Goal: Transaction & Acquisition: Book appointment/travel/reservation

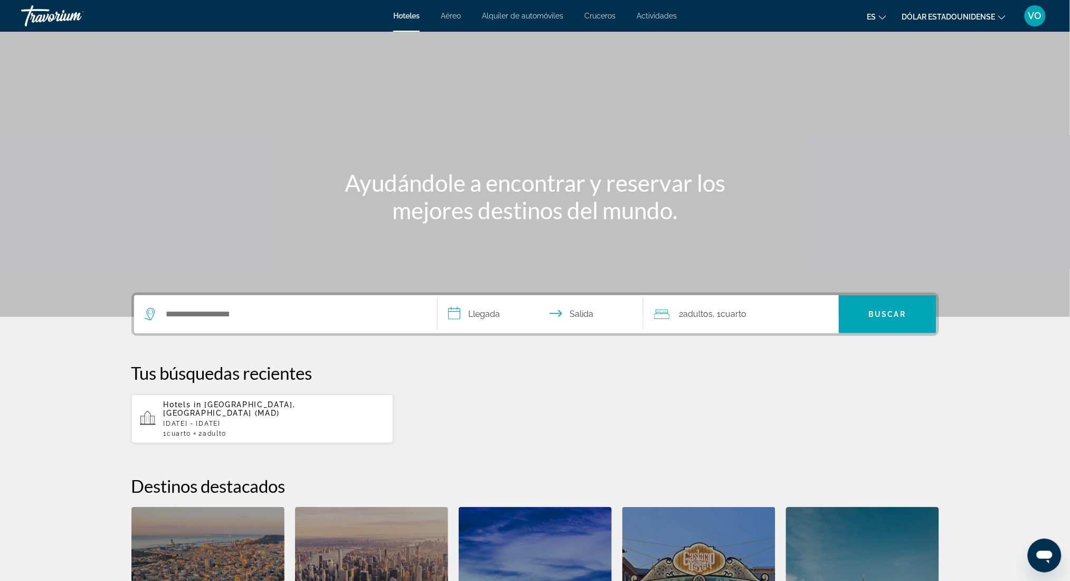
click at [286, 322] on div "Widget de búsqueda" at bounding box center [286, 314] width 282 height 38
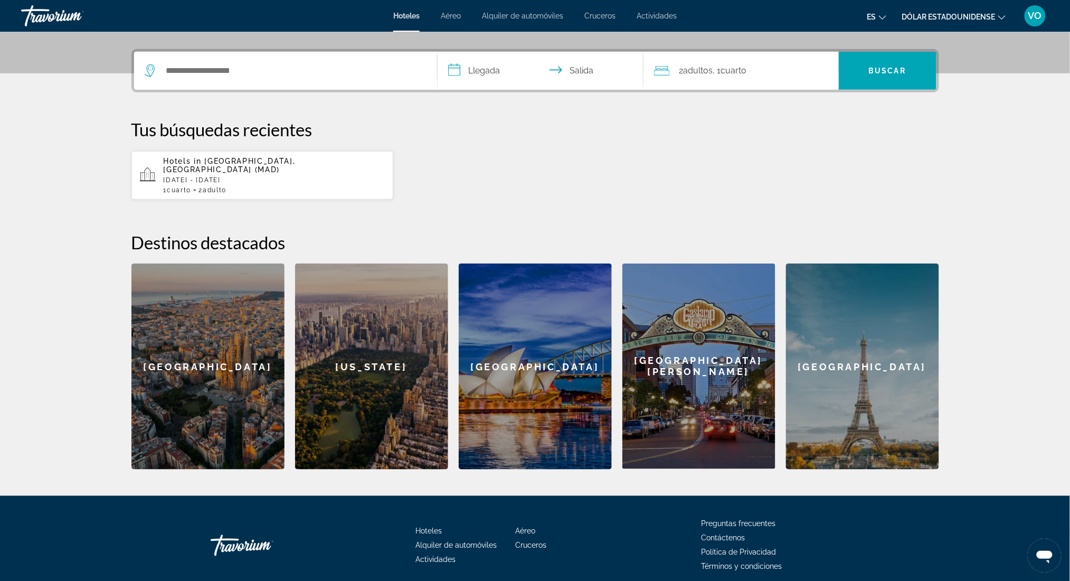
scroll to position [258, 0]
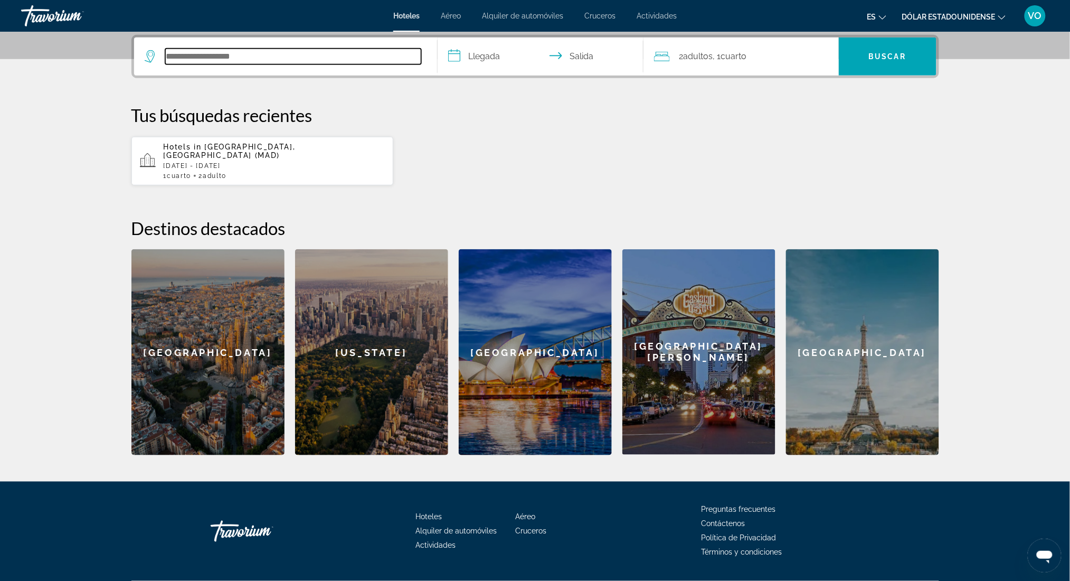
click at [233, 59] on input "Buscar destino de hotel" at bounding box center [293, 57] width 256 height 16
type input "*"
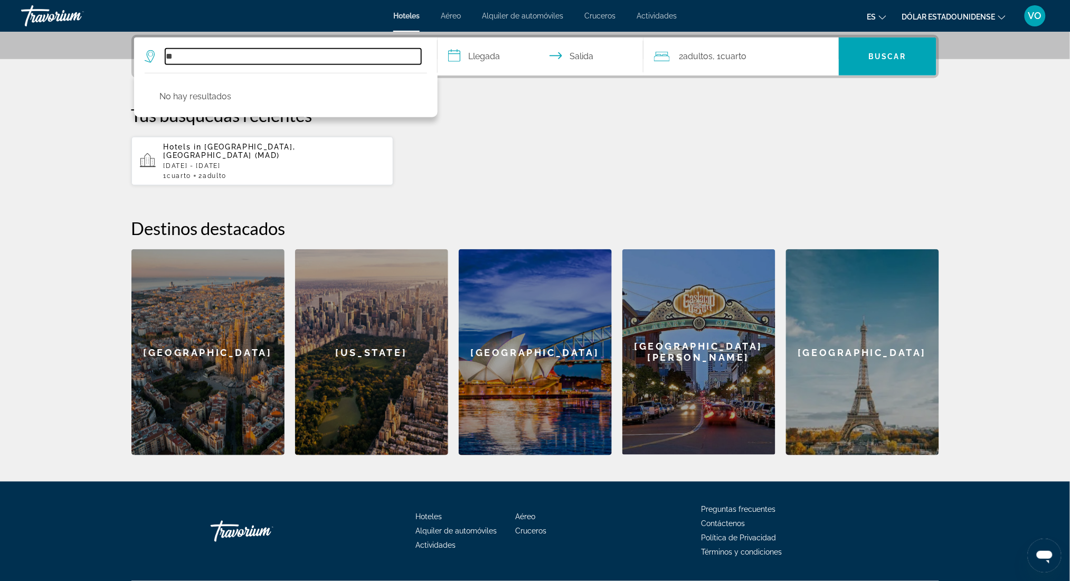
type input "*"
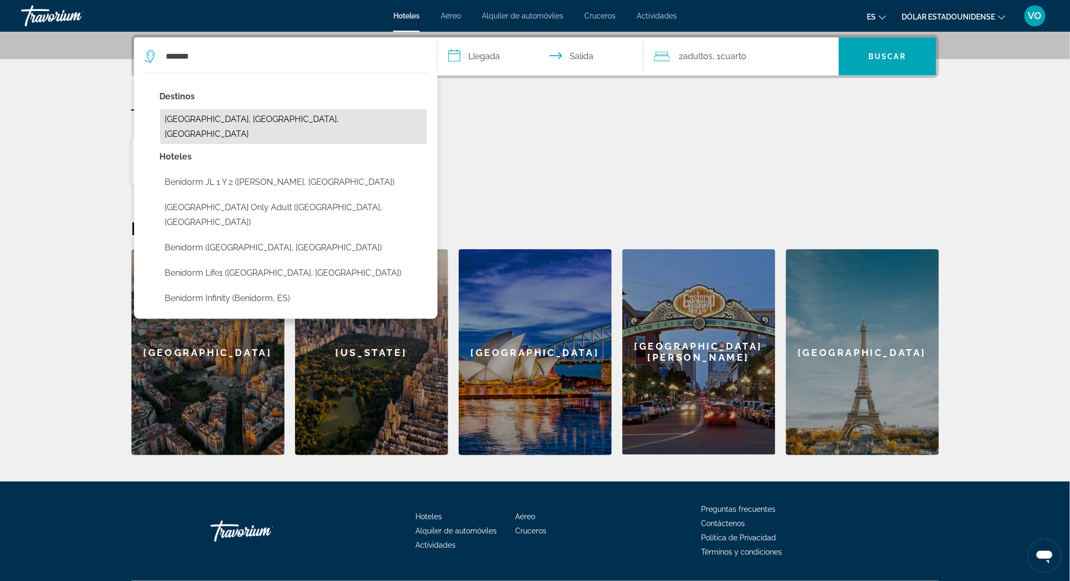
click at [267, 128] on button "[GEOGRAPHIC_DATA], [GEOGRAPHIC_DATA], [GEOGRAPHIC_DATA]" at bounding box center [293, 126] width 267 height 35
type input "**********"
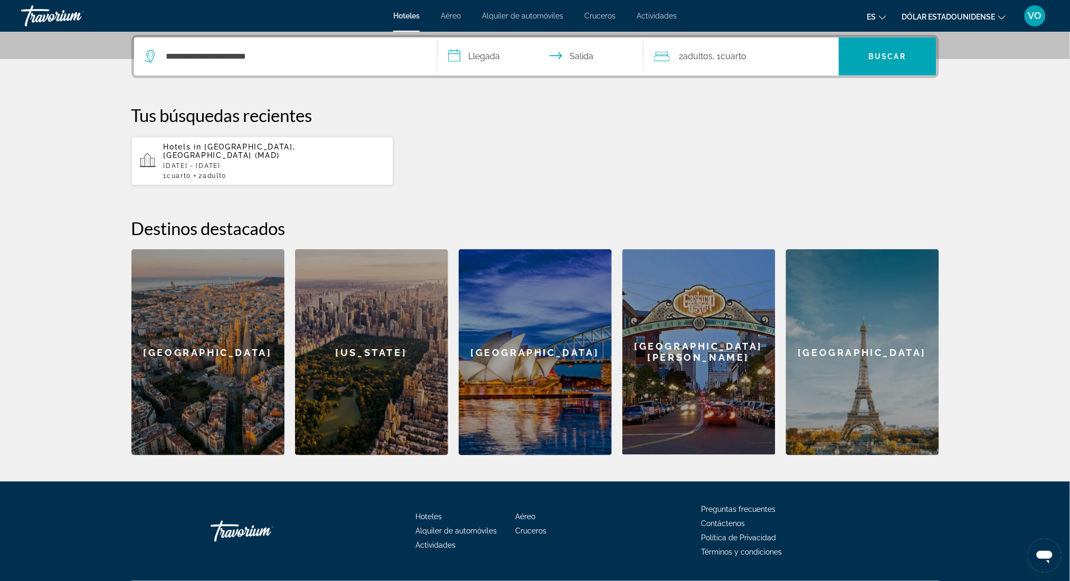
click at [475, 43] on input "**********" at bounding box center [543, 57] width 210 height 41
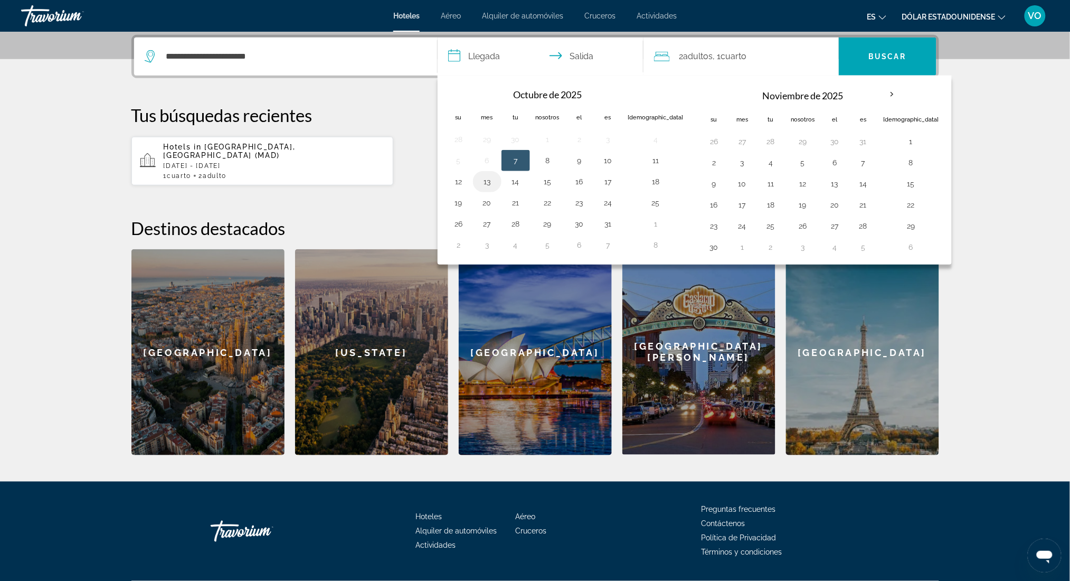
click at [487, 178] on button "13" at bounding box center [487, 181] width 17 height 15
click at [611, 179] on button "17" at bounding box center [608, 181] width 17 height 15
type input "**********"
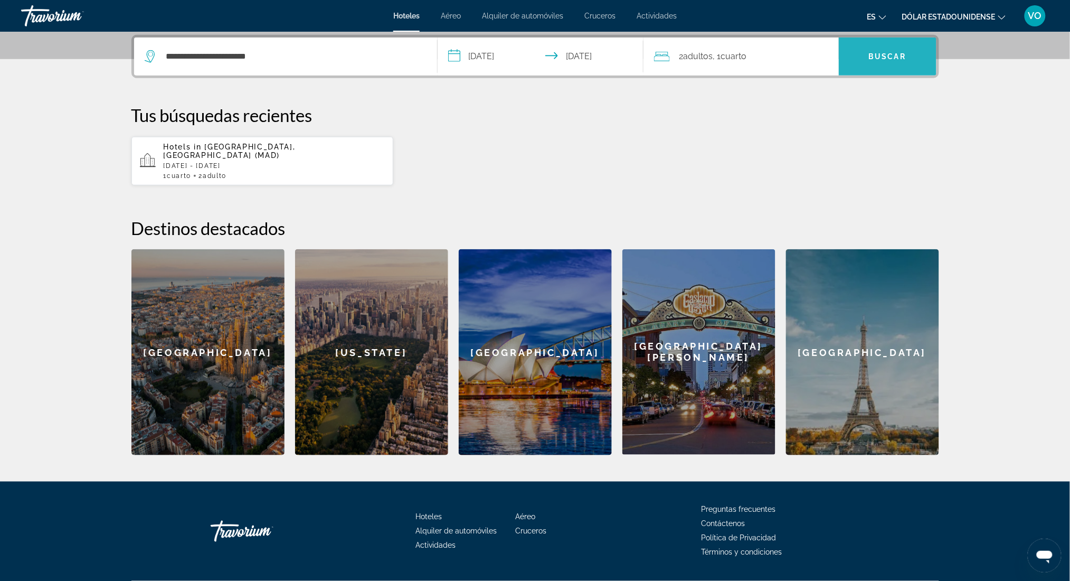
click at [905, 52] on font "Buscar" at bounding box center [887, 56] width 37 height 8
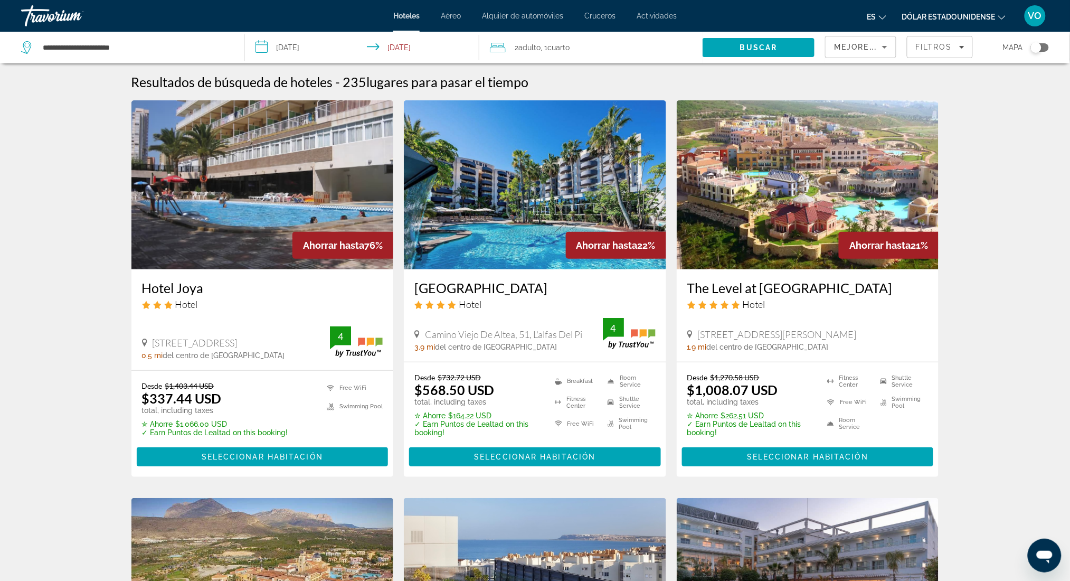
click at [924, 13] on font "Dólar estadounidense" at bounding box center [948, 17] width 93 height 8
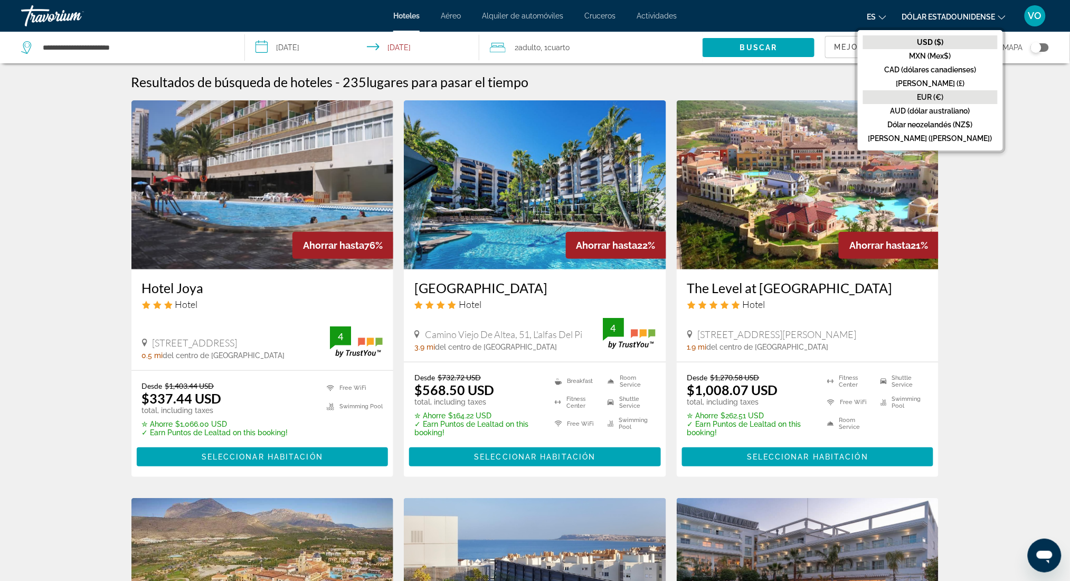
click at [961, 100] on button "EUR (€)" at bounding box center [930, 97] width 135 height 14
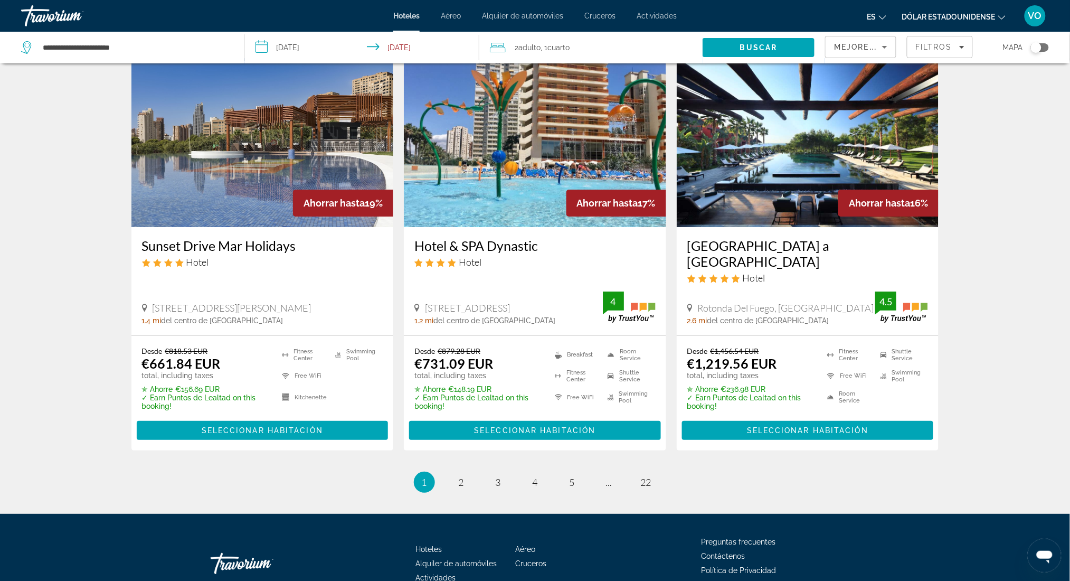
scroll to position [1267, 0]
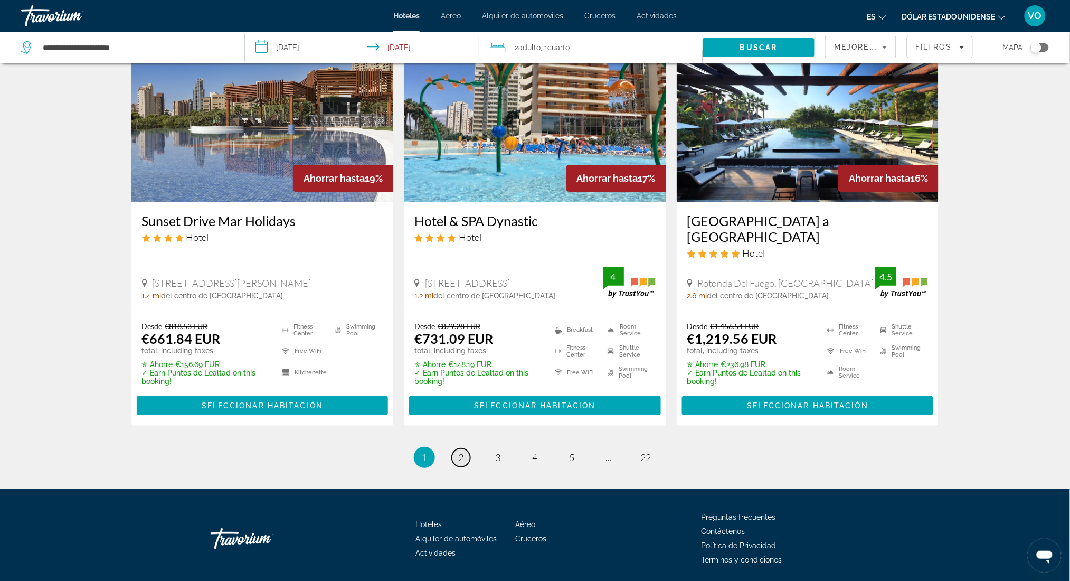
click at [459, 451] on span "2" at bounding box center [461, 457] width 5 height 12
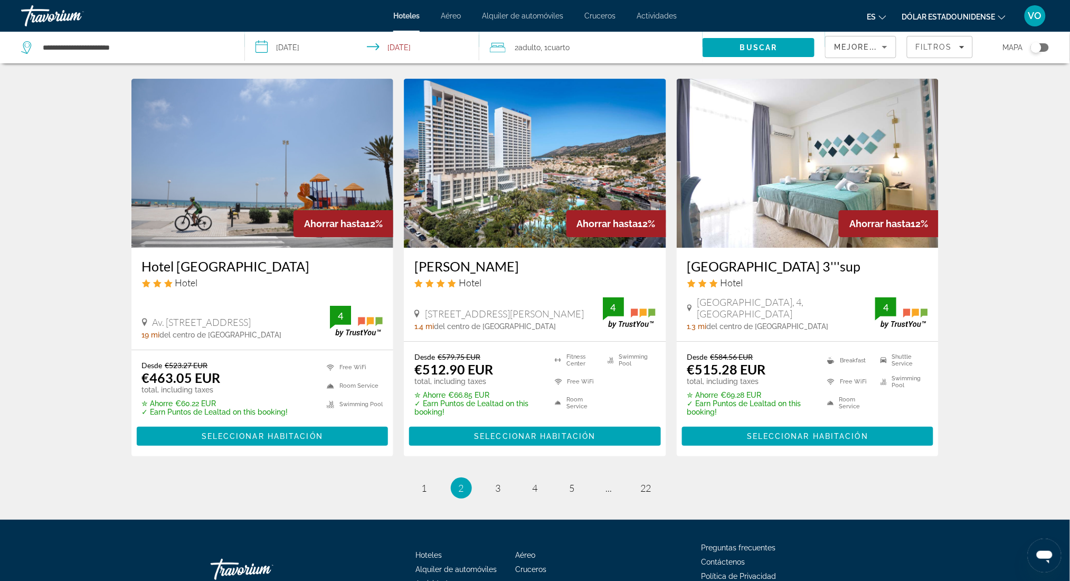
scroll to position [1238, 0]
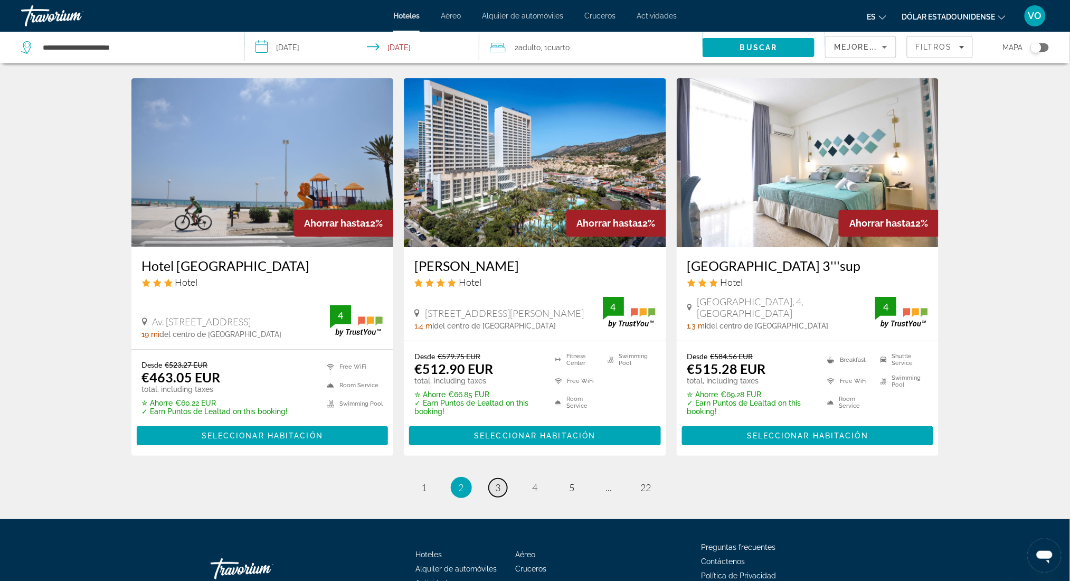
click at [494, 481] on link "page 3" at bounding box center [498, 487] width 18 height 18
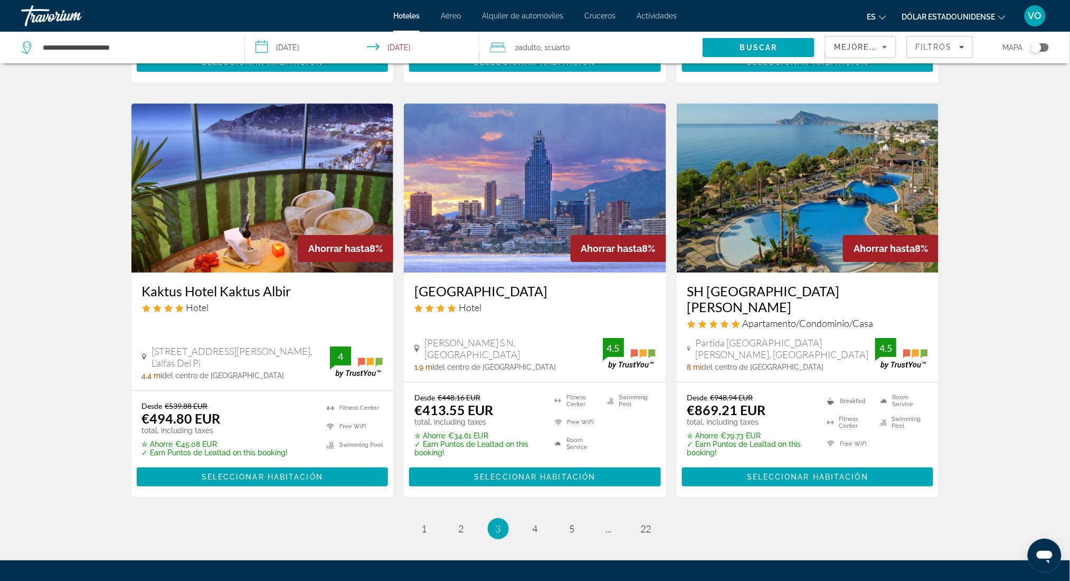
scroll to position [1238, 0]
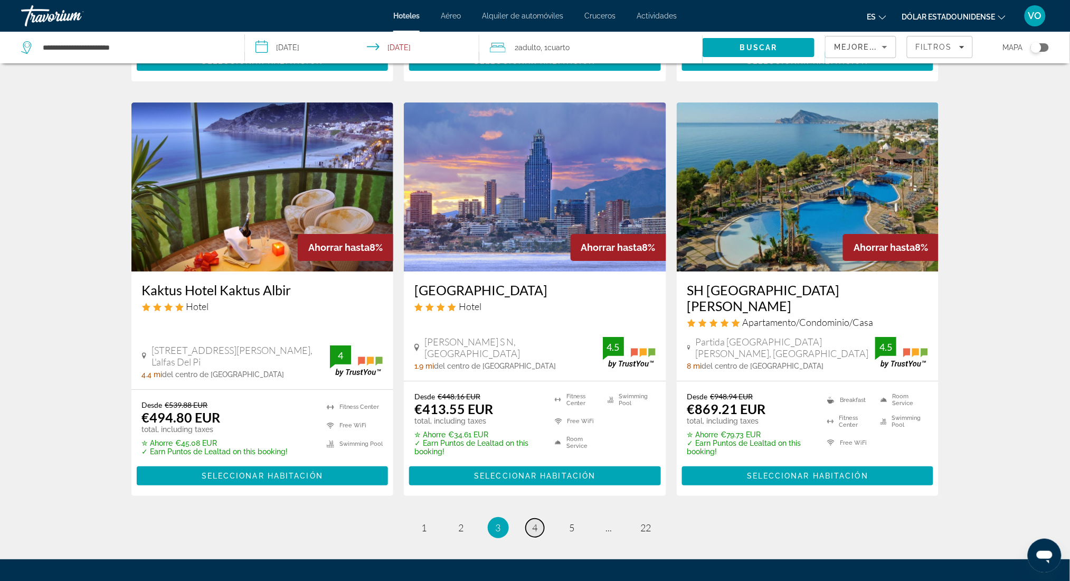
click at [538, 518] on link "page 4" at bounding box center [535, 527] width 18 height 18
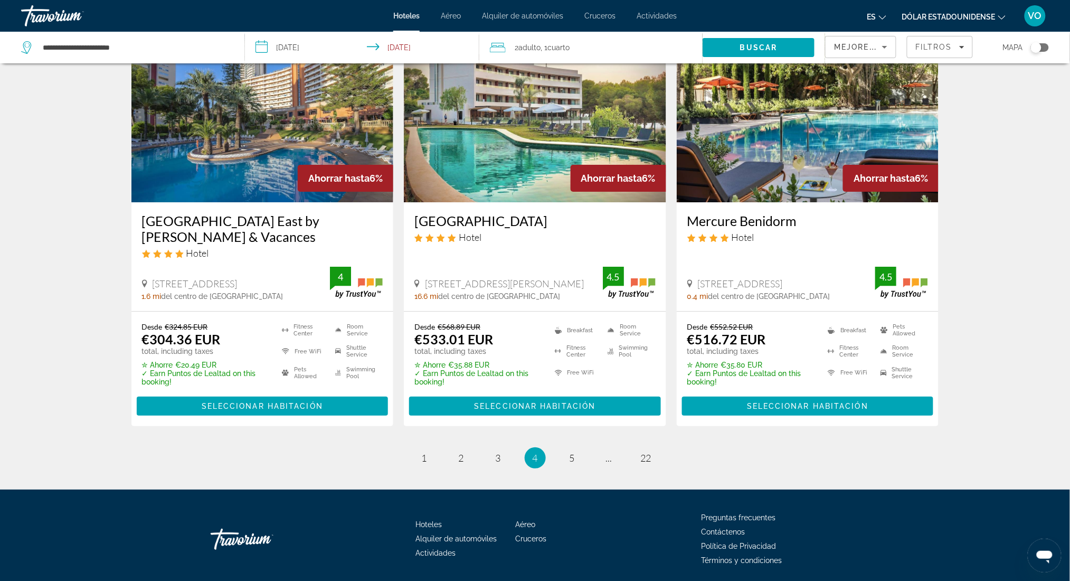
scroll to position [1299, 0]
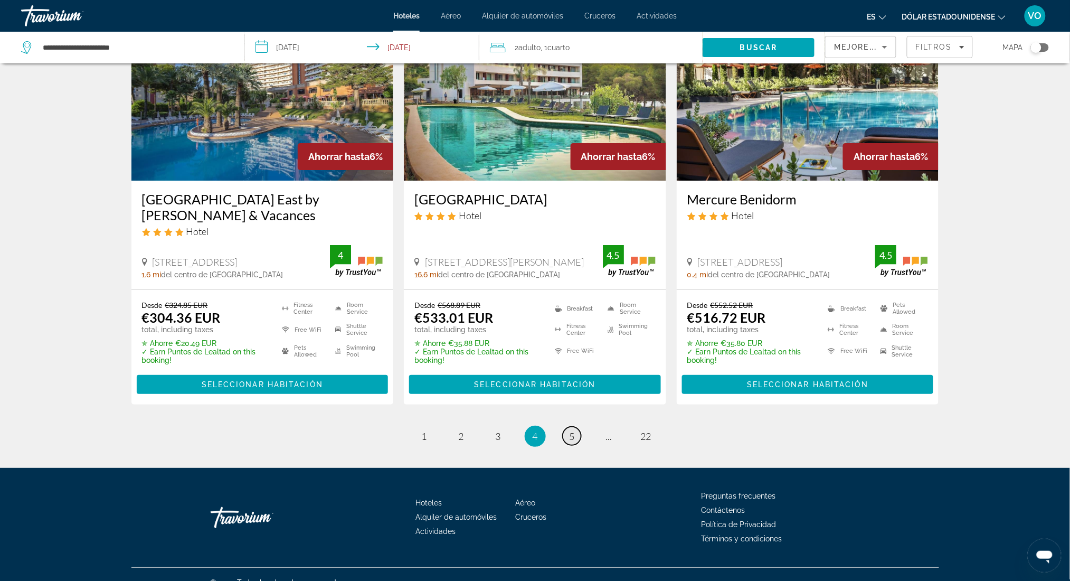
click at [570, 430] on span "5" at bounding box center [572, 436] width 5 height 12
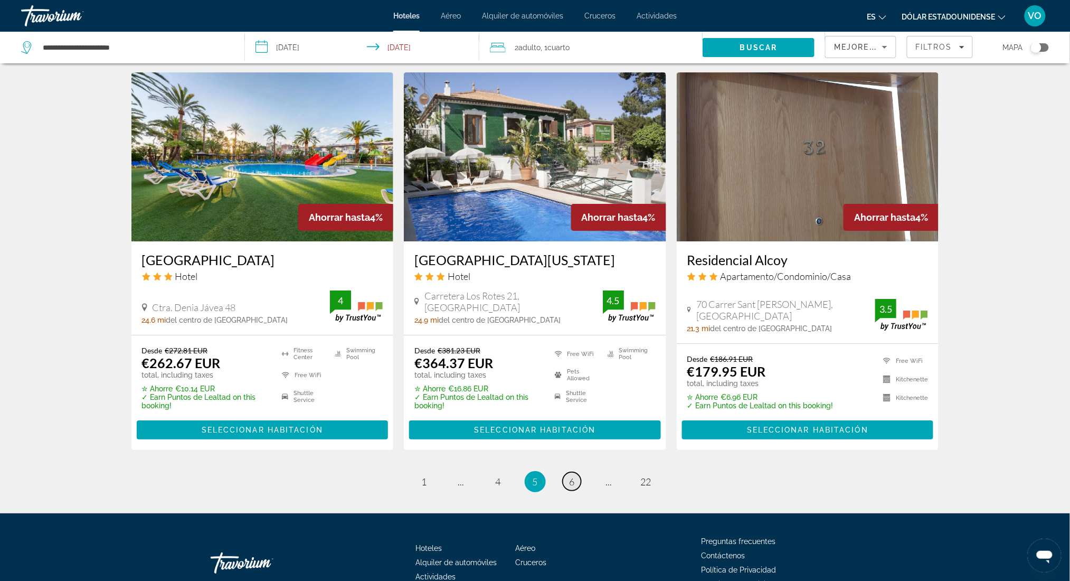
scroll to position [1275, 0]
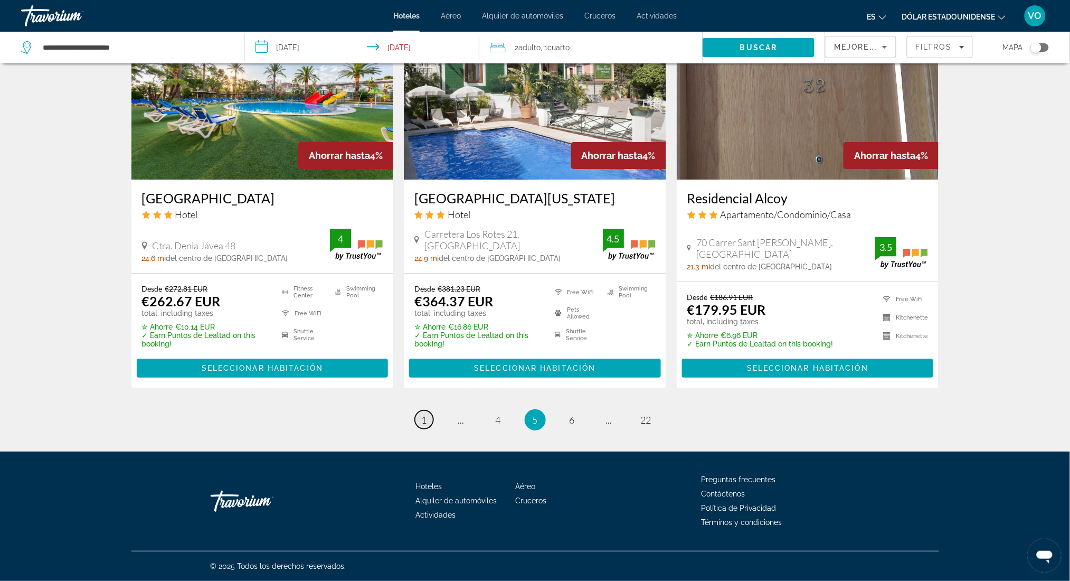
click at [428, 421] on link "page 1" at bounding box center [424, 419] width 18 height 18
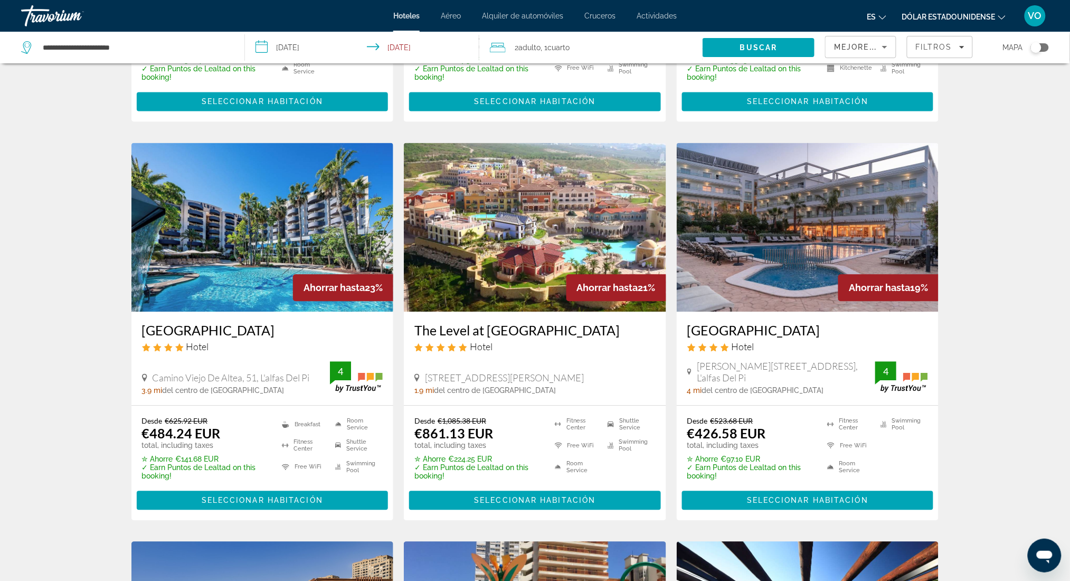
scroll to position [760, 0]
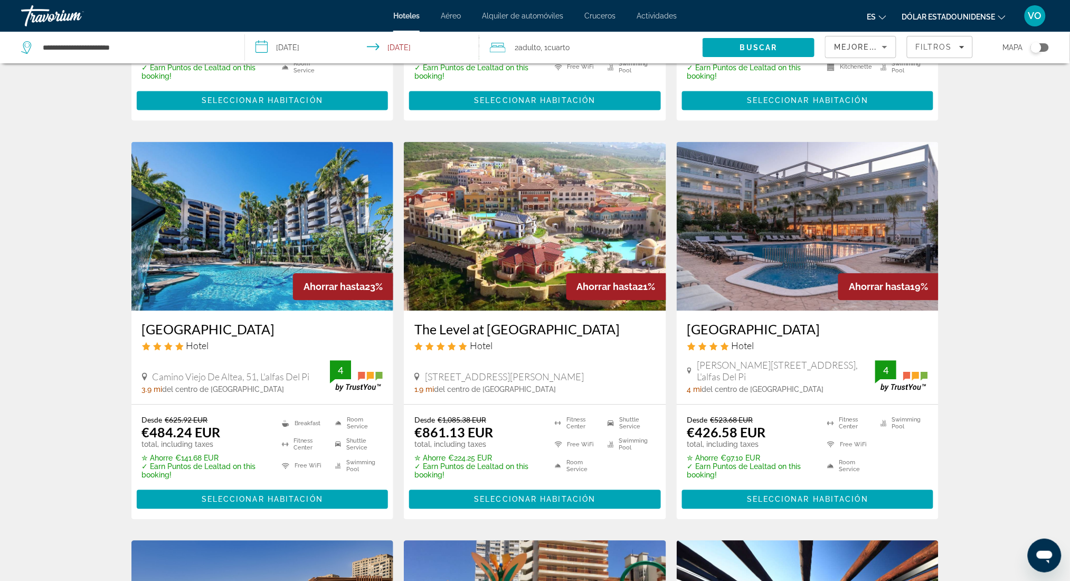
click at [242, 328] on h3 "[GEOGRAPHIC_DATA]" at bounding box center [262, 329] width 241 height 16
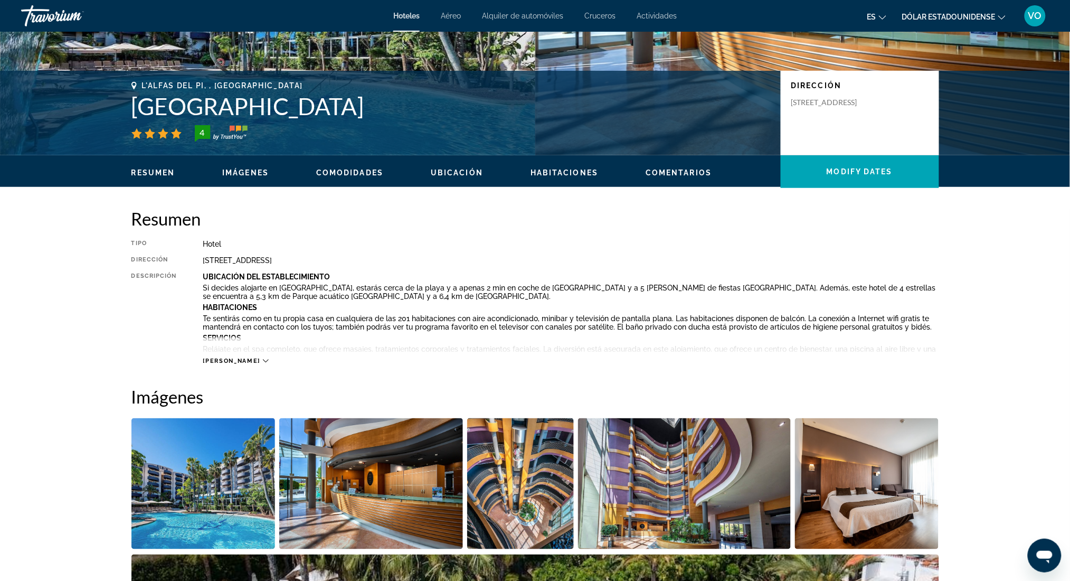
scroll to position [197, 0]
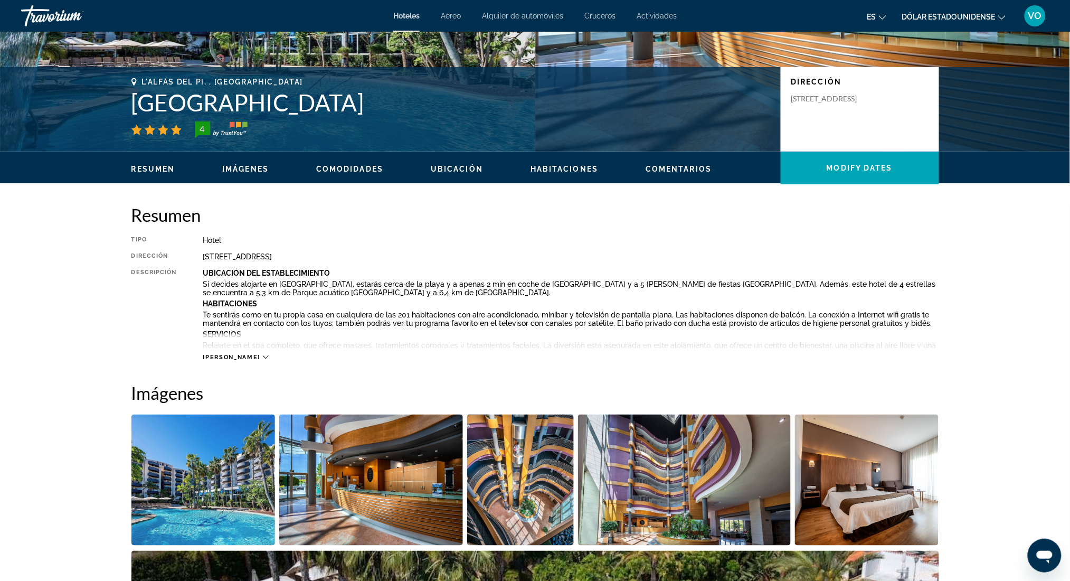
click at [233, 358] on span "[PERSON_NAME]" at bounding box center [231, 357] width 57 height 7
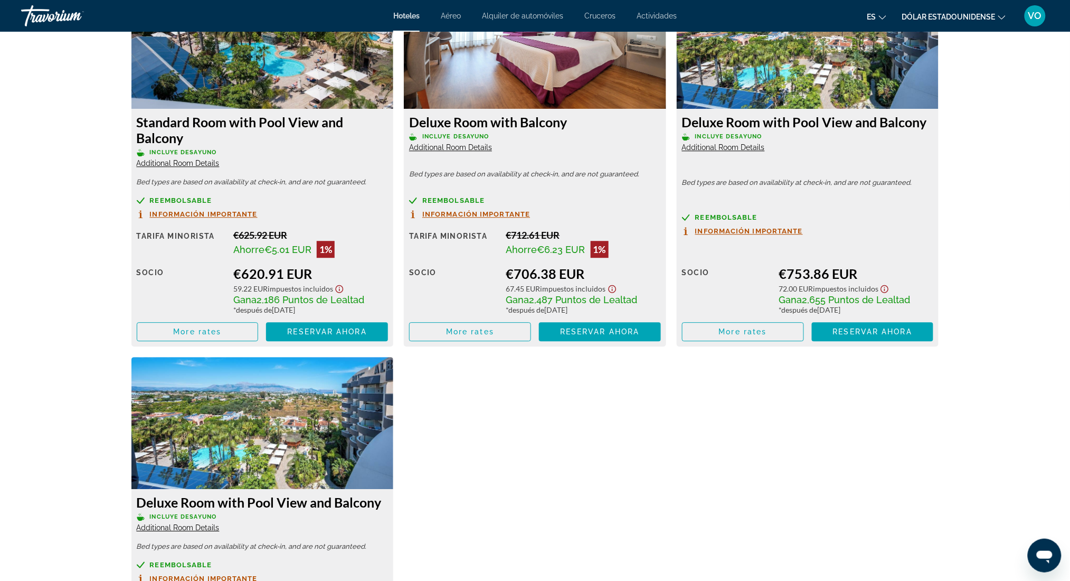
scroll to position [2336, 0]
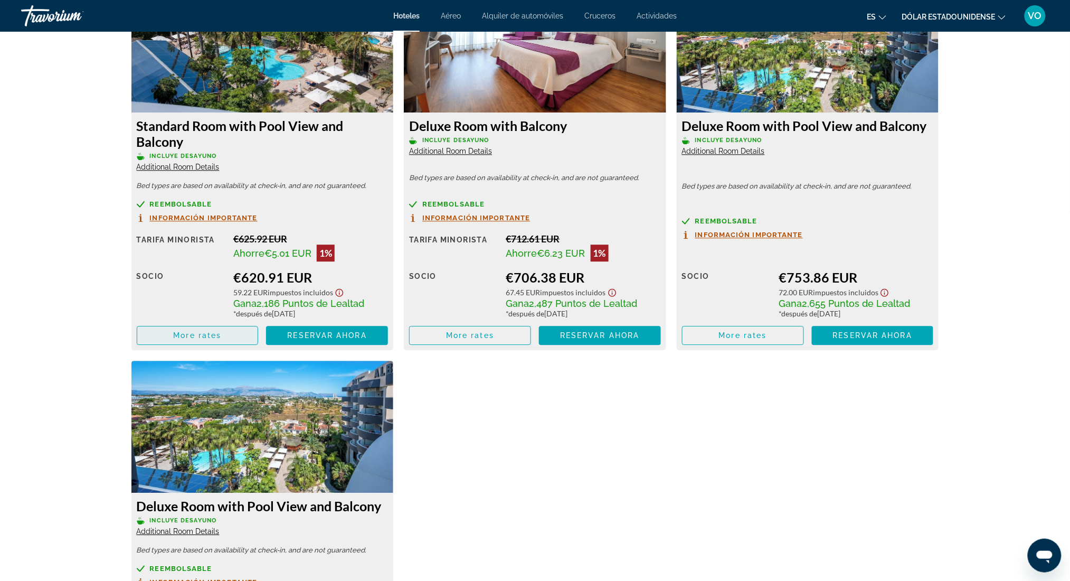
click at [234, 337] on span "Contenido principal" at bounding box center [197, 335] width 121 height 25
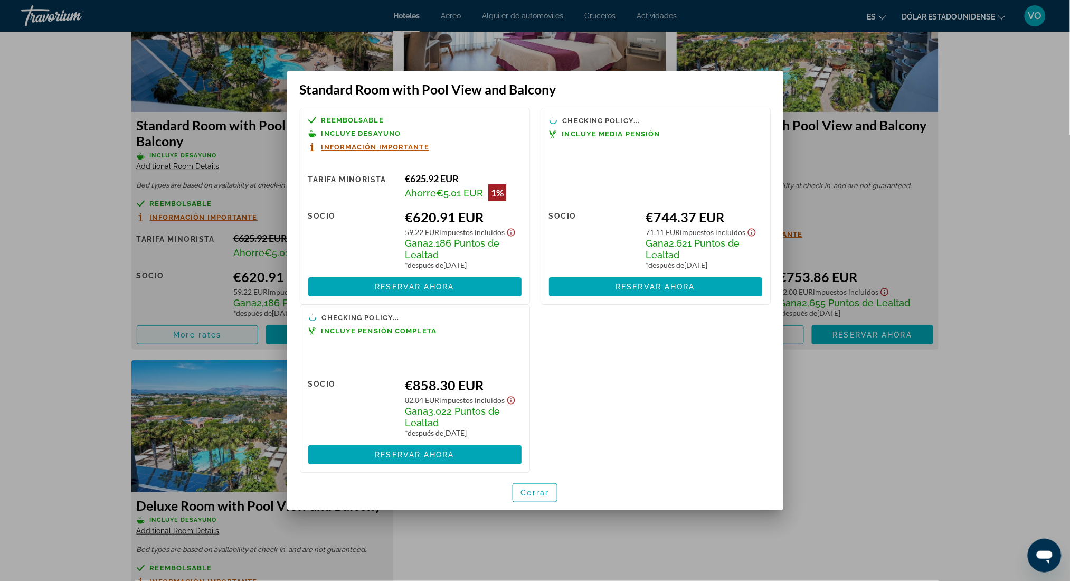
scroll to position [0, 0]
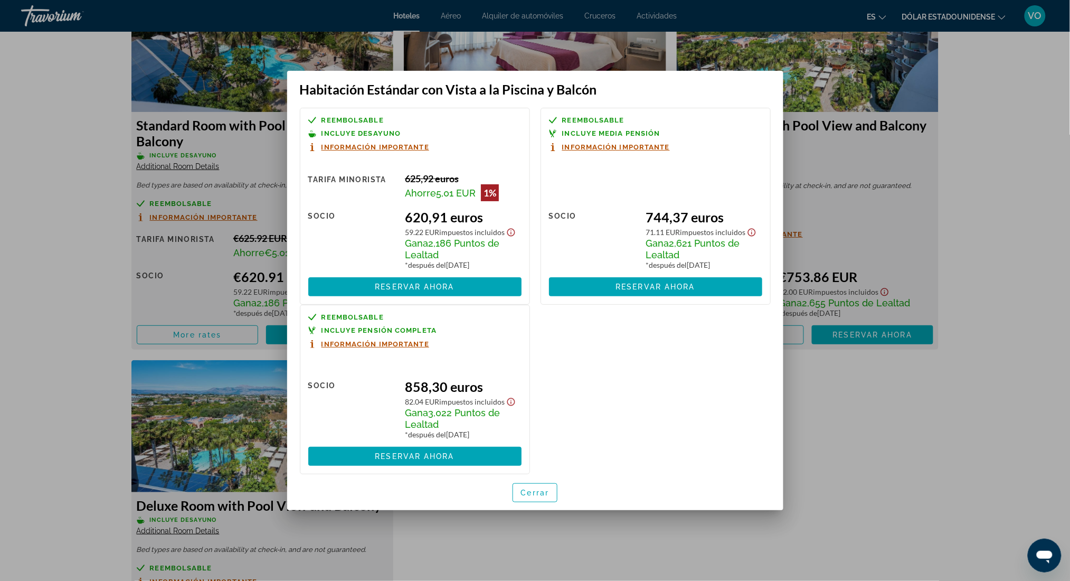
click at [223, 329] on div at bounding box center [535, 290] width 1070 height 581
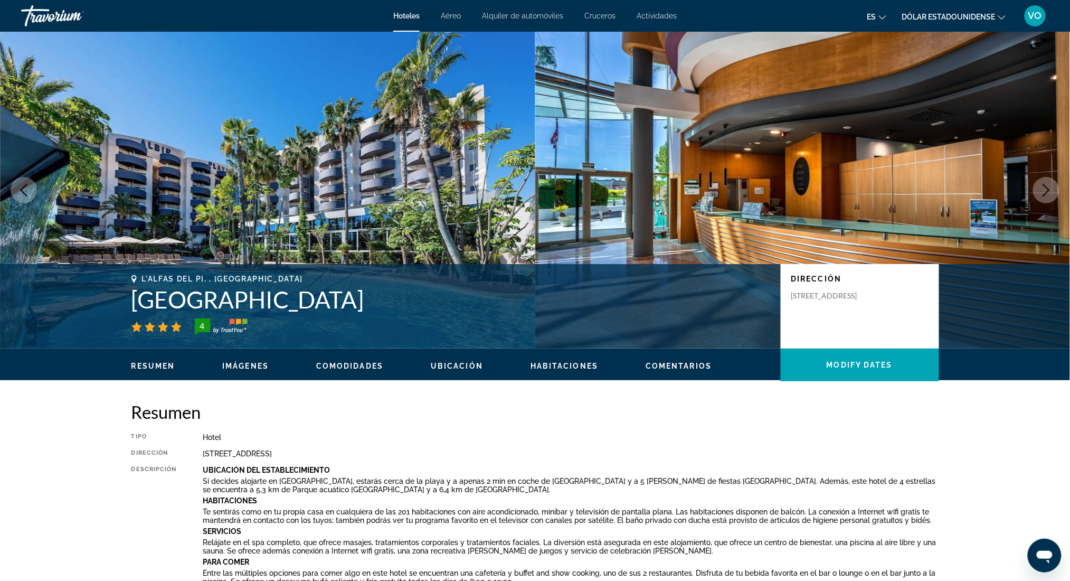
scroll to position [2336, 0]
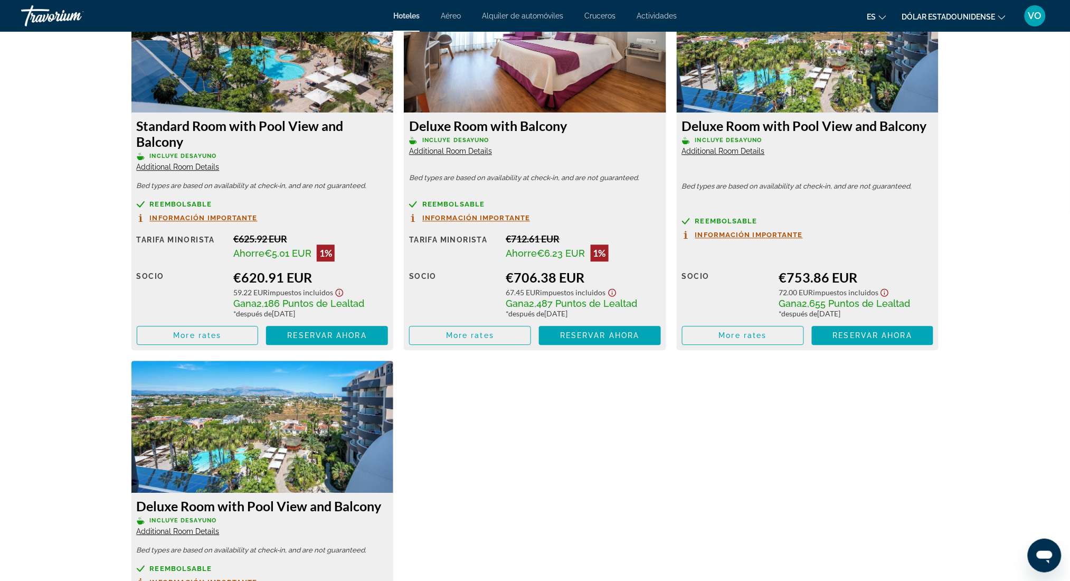
click at [221, 219] on span "Información importante" at bounding box center [204, 217] width 108 height 7
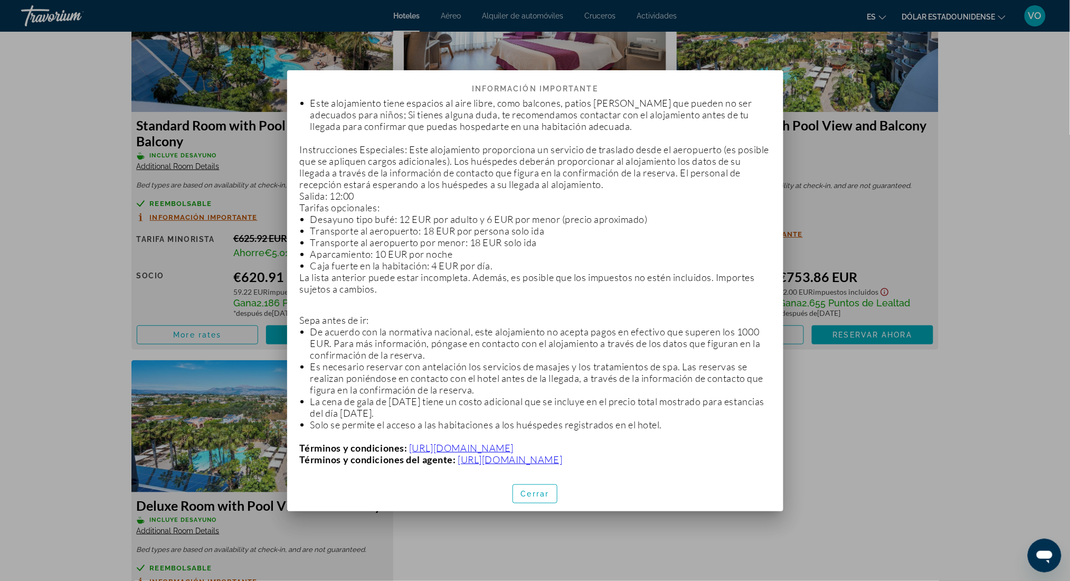
scroll to position [290, 0]
click at [535, 494] on font "Cerrar" at bounding box center [535, 493] width 29 height 8
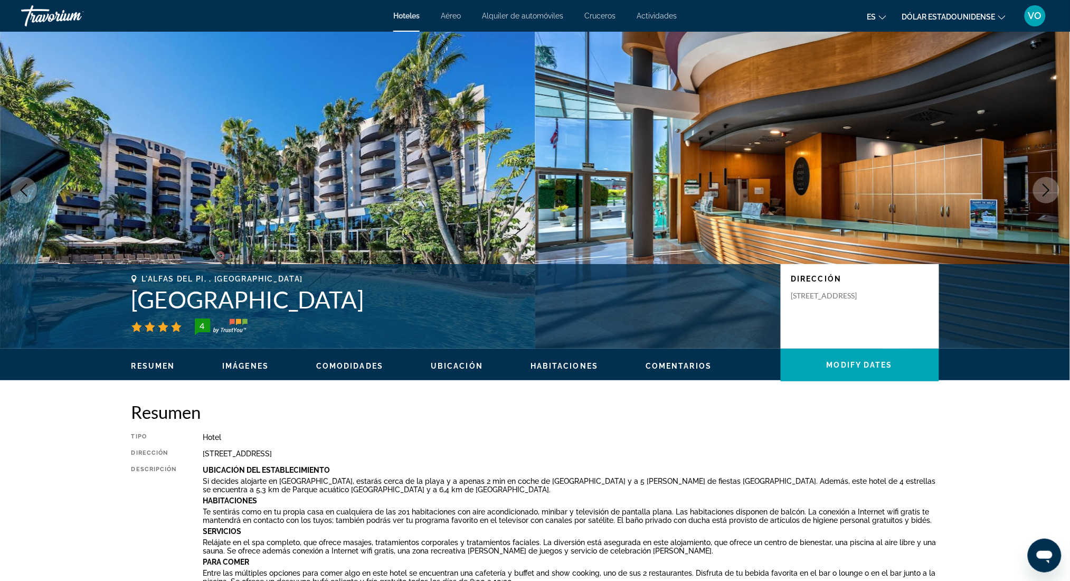
scroll to position [2336, 0]
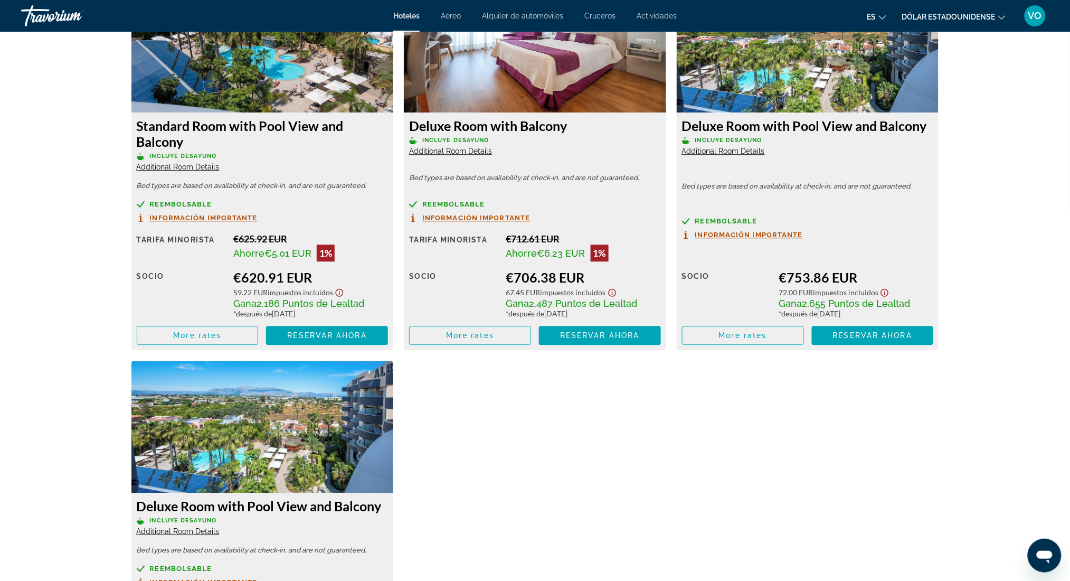
click at [297, 84] on img "Contenido principal" at bounding box center [262, 46] width 262 height 132
click at [203, 167] on span "Additional Room Details" at bounding box center [178, 167] width 83 height 8
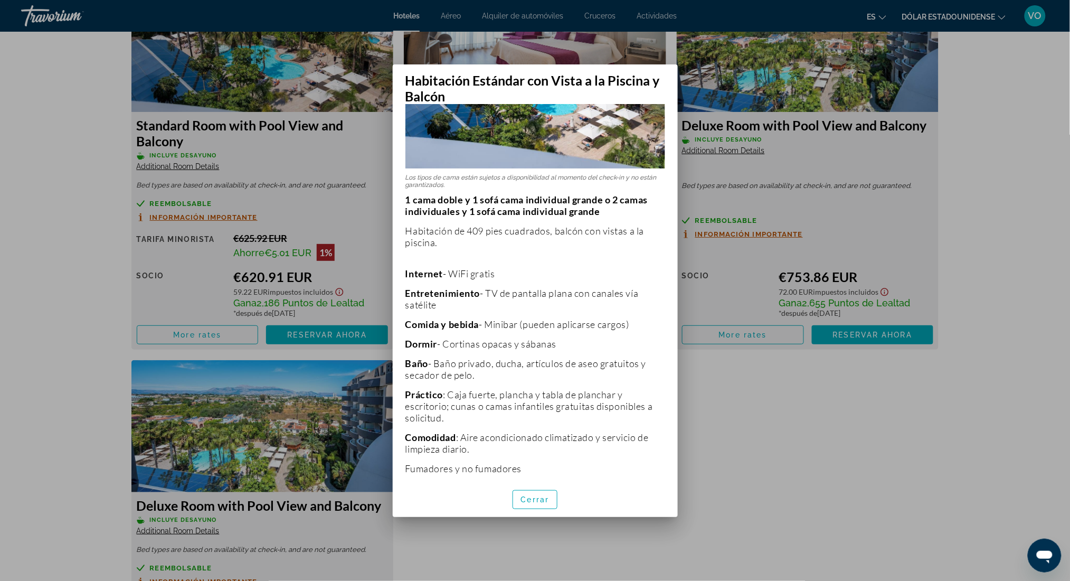
scroll to position [128, 0]
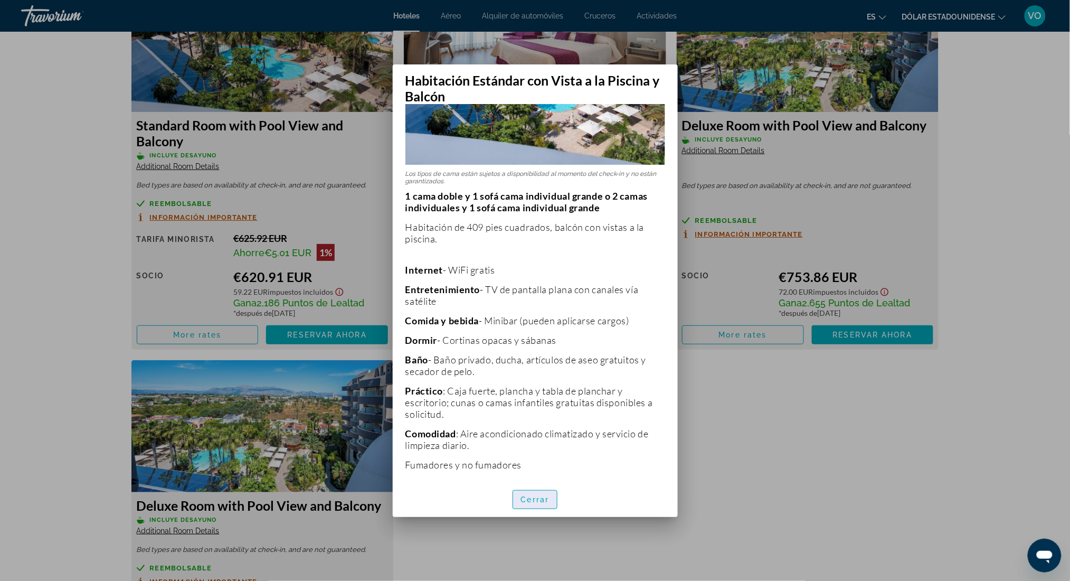
click at [542, 504] on span "button" at bounding box center [535, 499] width 44 height 25
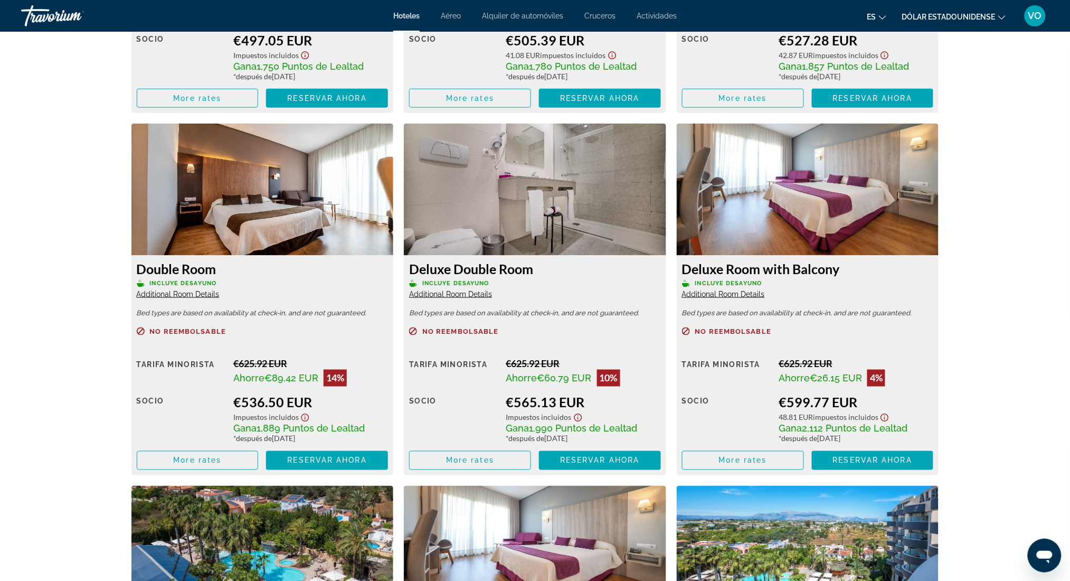
scroll to position [1827, 0]
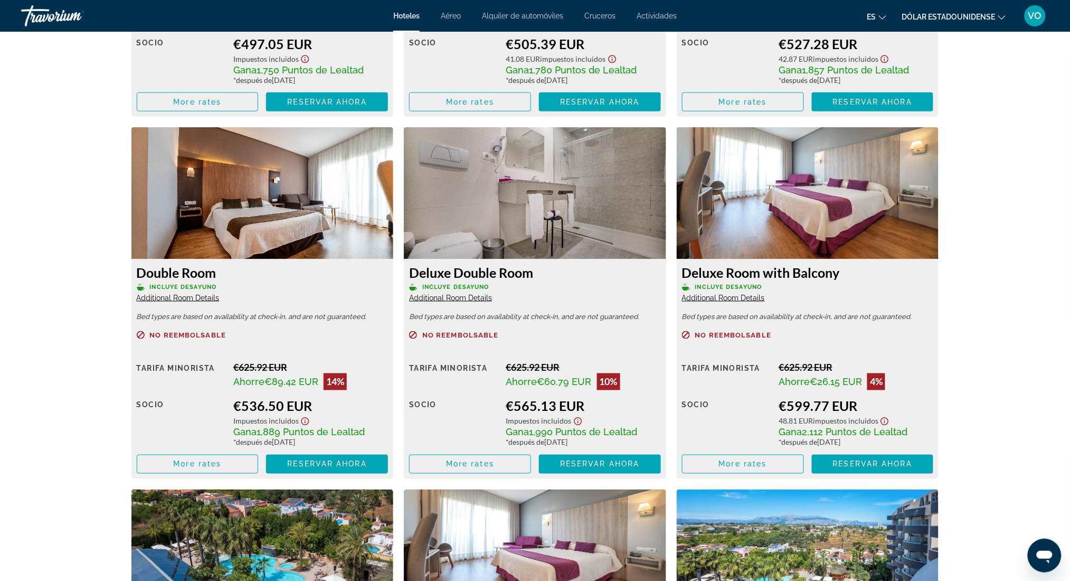
click at [837, 245] on img "Contenido principal" at bounding box center [808, 193] width 262 height 132
click at [887, 421] on icon "Show Taxes and Fees disclaimer" at bounding box center [884, 421] width 13 height 10
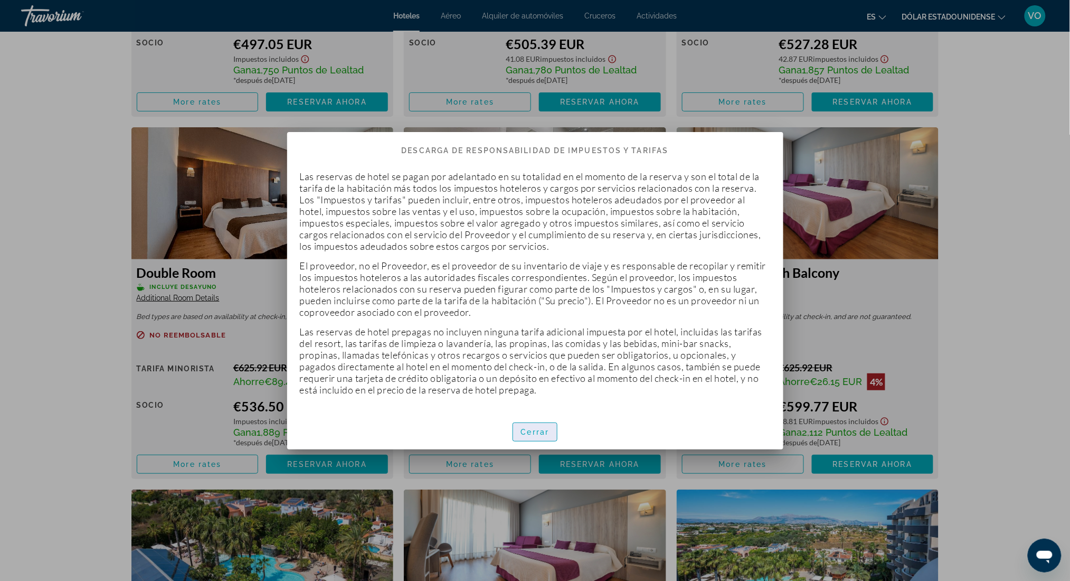
click at [535, 428] on font "Cerrar" at bounding box center [535, 432] width 29 height 8
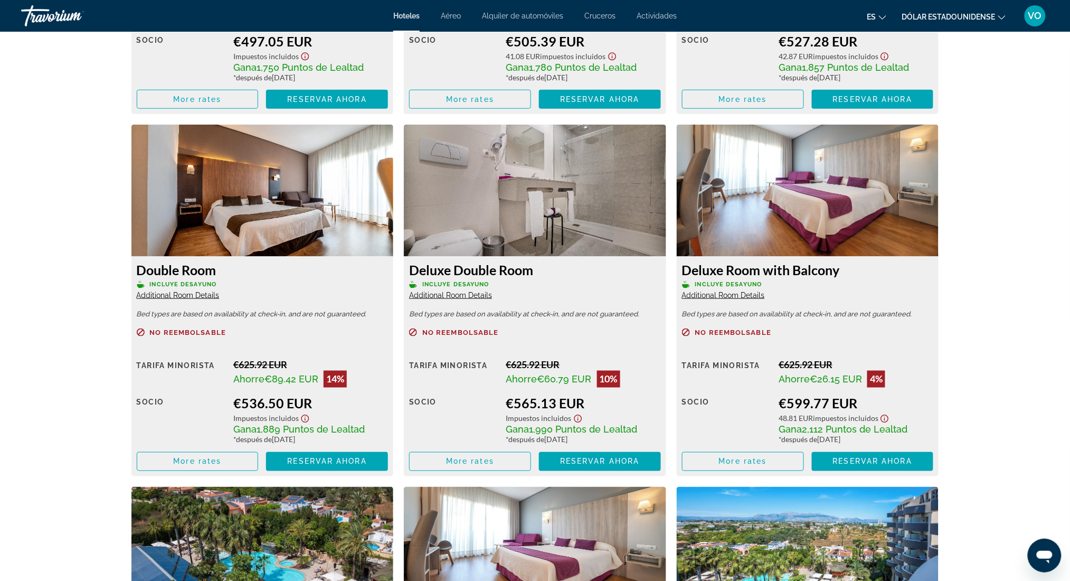
scroll to position [1827, 0]
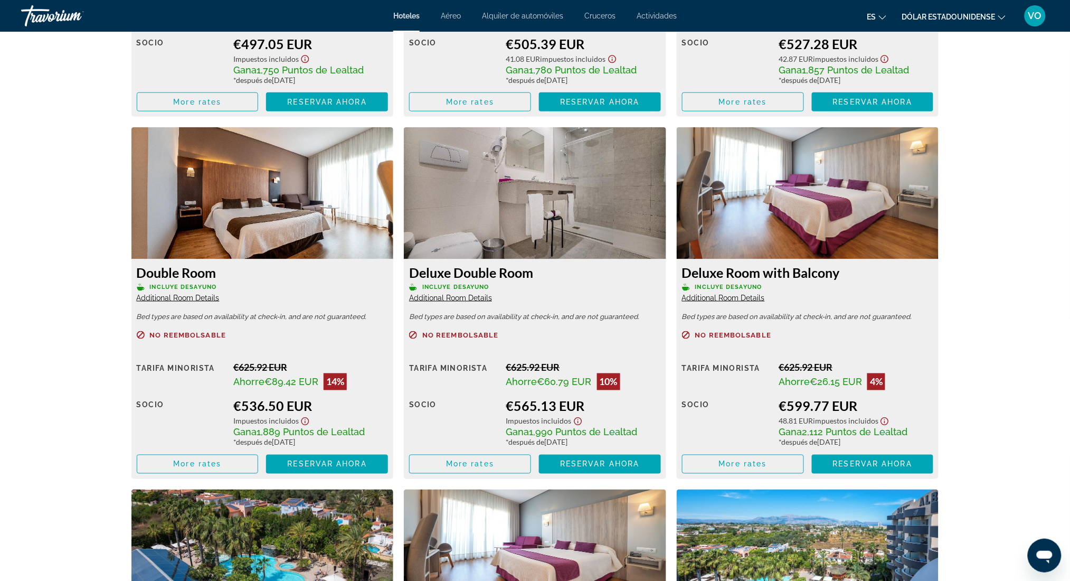
click at [733, 198] on img "Contenido principal" at bounding box center [808, 193] width 262 height 132
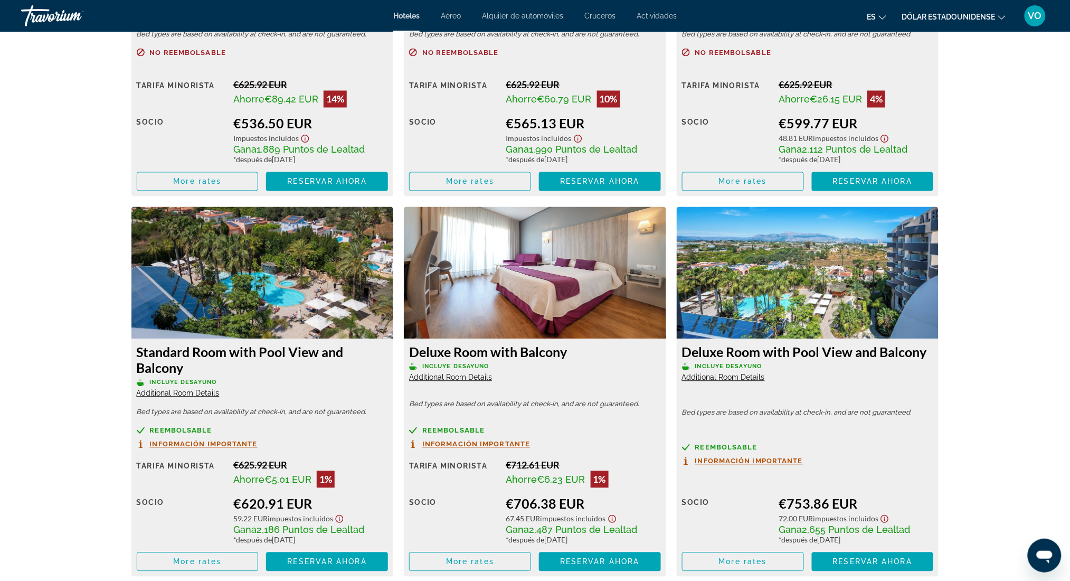
scroll to position [2137, 0]
